Goal: Task Accomplishment & Management: Complete application form

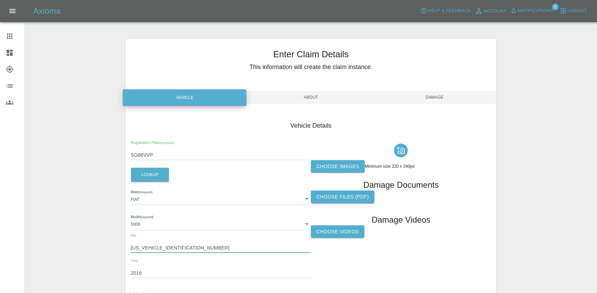
scroll to position [76, 0]
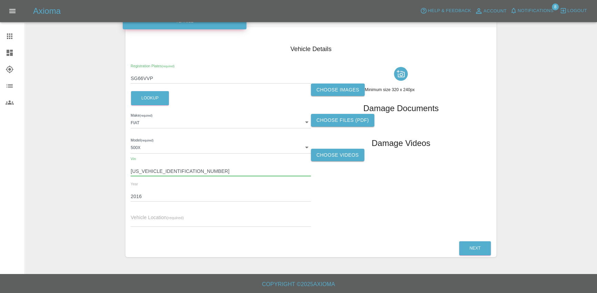
drag, startPoint x: 176, startPoint y: 75, endPoint x: 84, endPoint y: 74, distance: 91.7
click at [84, 74] on div "Enter Claim Details This information will create the claim instance. Vehicle Ab…" at bounding box center [310, 110] width 571 height 312
click at [5, 29] on link "Claims" at bounding box center [12, 36] width 24 height 17
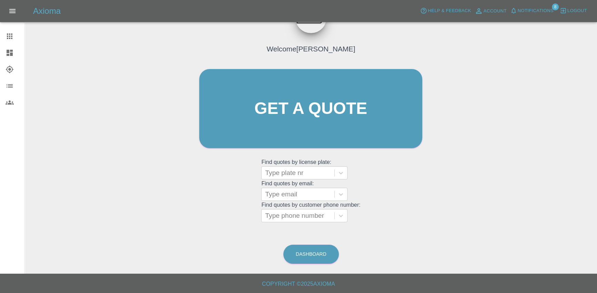
scroll to position [29, 0]
click at [10, 35] on icon at bounding box center [10, 36] width 8 height 8
click at [10, 87] on icon at bounding box center [10, 85] width 6 height 3
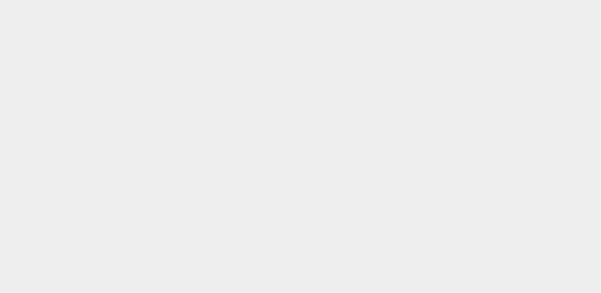
click at [10, 0] on html at bounding box center [300, 0] width 601 height 0
click at [189, 0] on html at bounding box center [300, 0] width 601 height 0
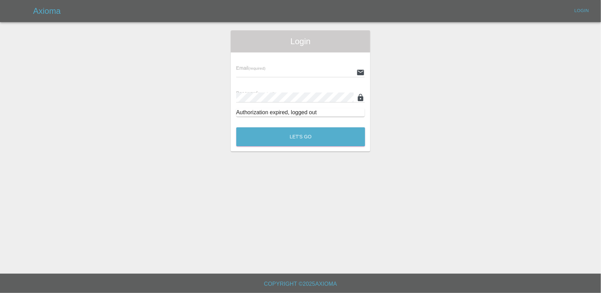
click at [292, 70] on input "text" at bounding box center [295, 72] width 118 height 10
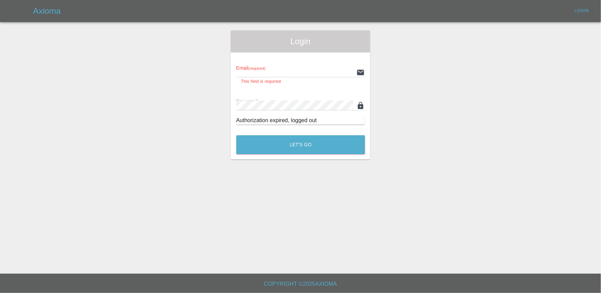
type input "aarabaci@turo.com"
click at [236, 135] on button "Let's Go" at bounding box center [300, 144] width 129 height 19
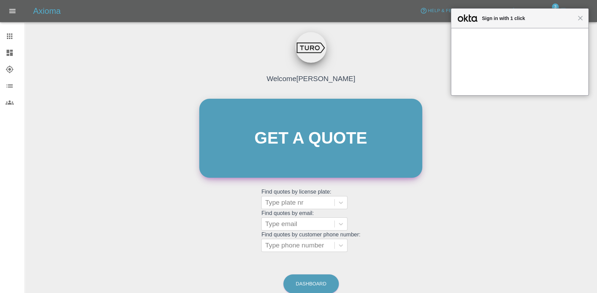
click at [306, 132] on link "Get a quote" at bounding box center [310, 138] width 223 height 79
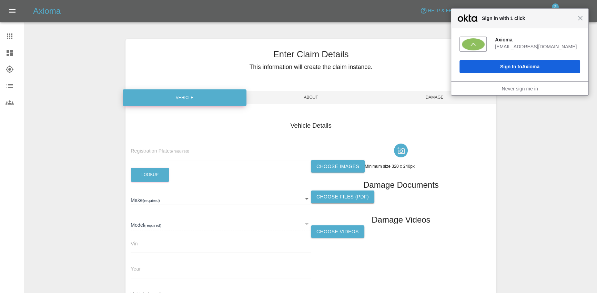
click at [161, 152] on input "text" at bounding box center [221, 155] width 180 height 10
paste input "UAZ121"
type input "UAZ121"
click at [151, 168] on button "Lookup" at bounding box center [150, 174] width 38 height 14
click at [339, 169] on label "Choose images" at bounding box center [338, 166] width 54 height 13
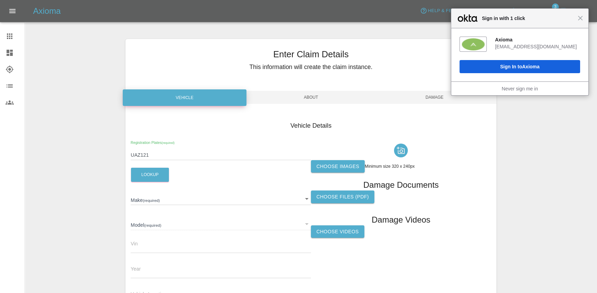
click at [0, 0] on input "Choose images" at bounding box center [0, 0] width 0 height 0
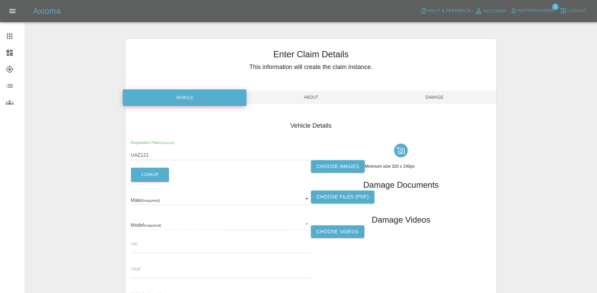
type input "PORSCHE"
type input "macan"
type input "ZFA3120000JB19257"
type input "2017"
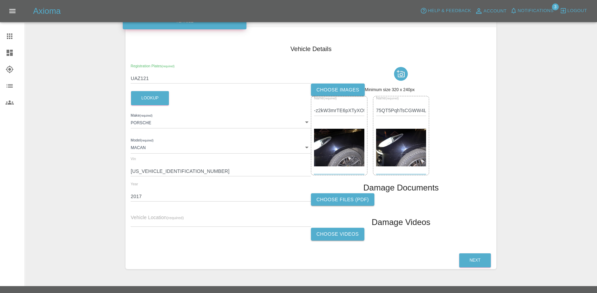
scroll to position [89, 0]
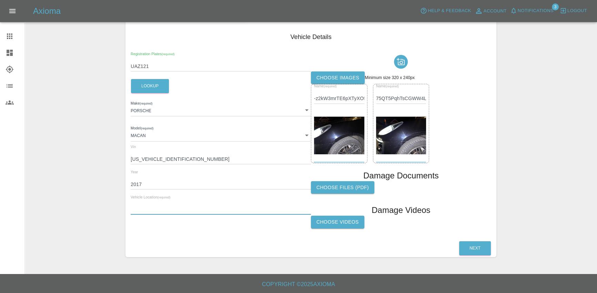
click at [173, 205] on input "text" at bounding box center [221, 209] width 180 height 10
type input "d"
type input "L"
type input "LDN"
click at [472, 249] on button "Next" at bounding box center [475, 248] width 32 height 14
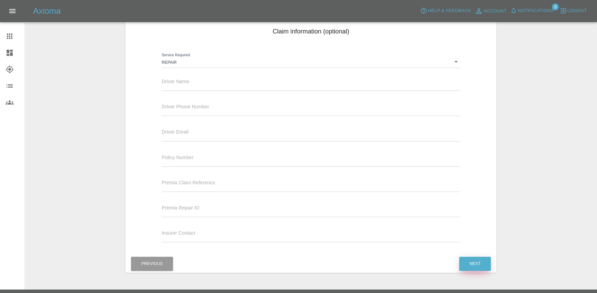
scroll to position [99, 0]
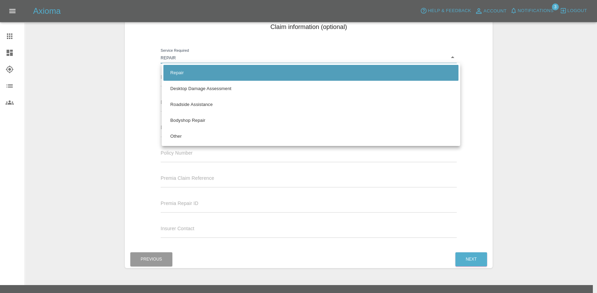
click at [213, 51] on body "Axioma Help & Feedback Account Notifications 3 Logout Claims Dashboard Explorer…" at bounding box center [298, 102] width 597 height 402
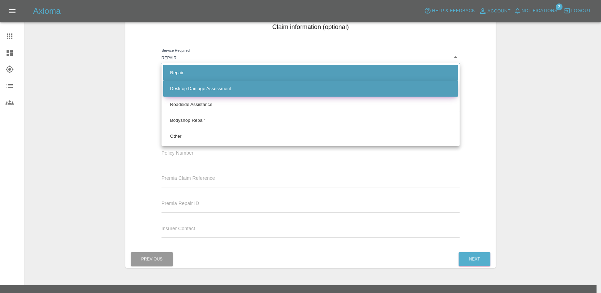
click at [217, 88] on li "Desktop Damage Assessment" at bounding box center [310, 89] width 295 height 16
type input "assessment"
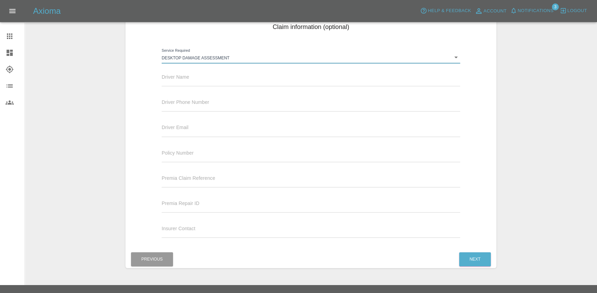
paste input "867646"
click at [212, 155] on input "867646" at bounding box center [311, 157] width 298 height 10
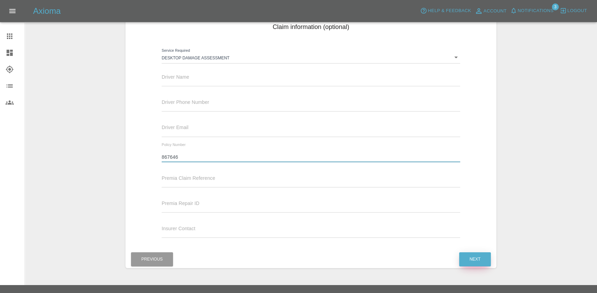
type input "867646"
click at [469, 257] on button "Next" at bounding box center [475, 259] width 32 height 14
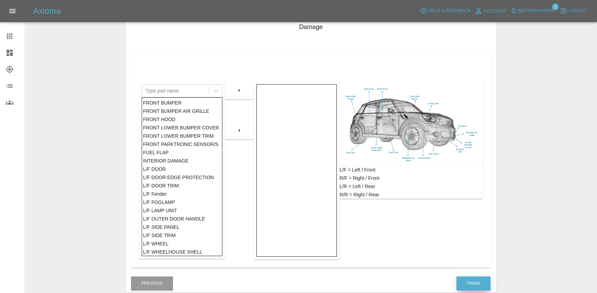
click at [475, 280] on button "Finish" at bounding box center [473, 283] width 34 height 14
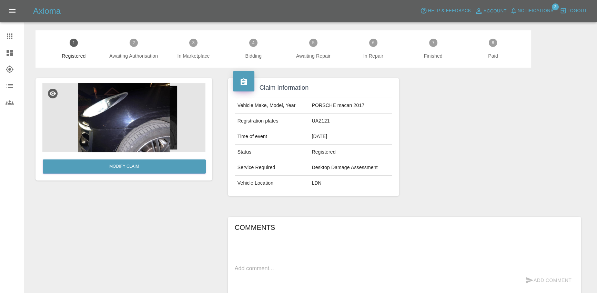
scroll to position [13, 0]
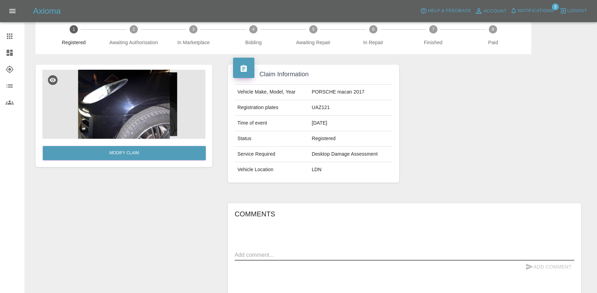
click at [289, 254] on textarea at bounding box center [404, 255] width 339 height 8
type textarea "bear"
type textarea "ears"
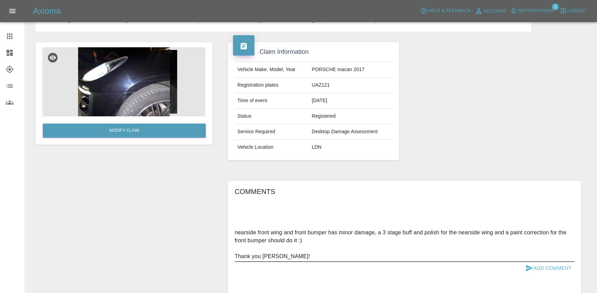
scroll to position [105, 0]
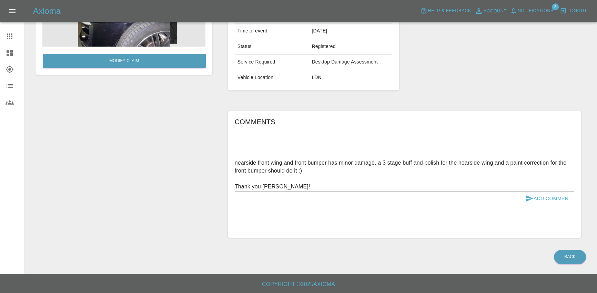
type textarea "nearside front wing and front bumper has minor damage, a 3 stage buff and polis…"
click at [559, 196] on button "Add Comment" at bounding box center [548, 198] width 52 height 13
